Goal: Check status: Check status

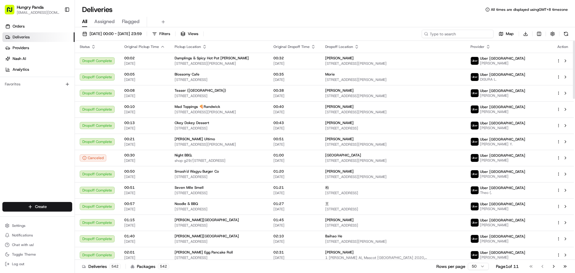
click at [473, 33] on input at bounding box center [458, 34] width 72 height 8
paste input "234681138505273644864"
type input "234681138505273644864"
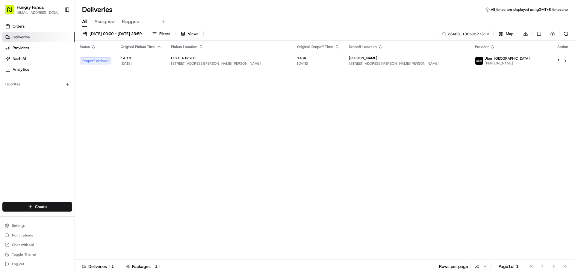
click at [380, 57] on div "[PERSON_NAME]" at bounding box center [407, 58] width 116 height 5
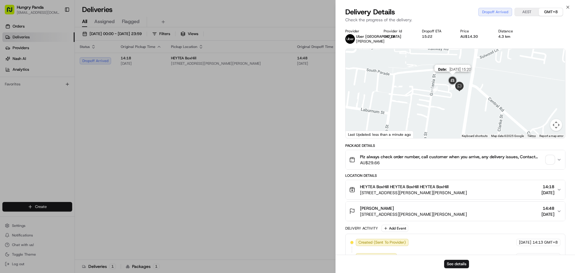
click at [456, 77] on img at bounding box center [453, 81] width 12 height 12
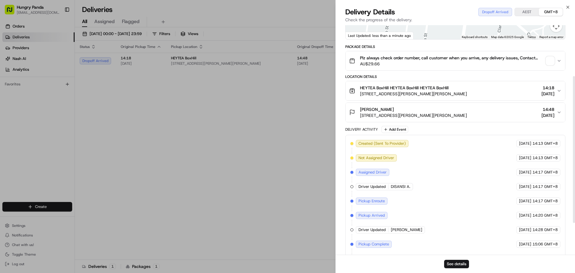
scroll to position [40, 0]
